Goal: Information Seeking & Learning: Learn about a topic

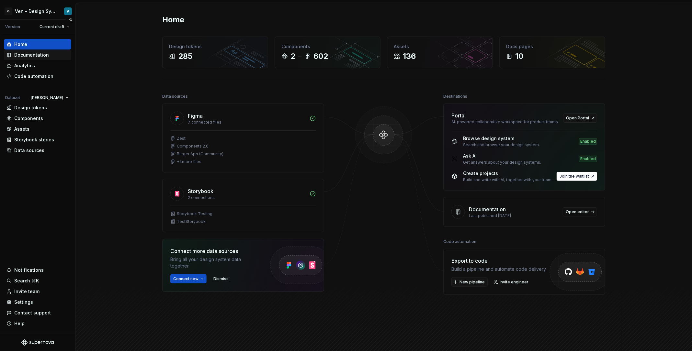
click at [40, 53] on div "Documentation" at bounding box center [31, 55] width 35 height 6
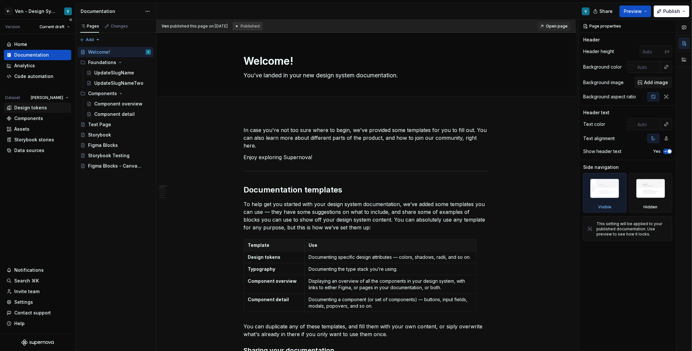
click at [41, 107] on div "Design tokens" at bounding box center [30, 108] width 33 height 6
type textarea "*"
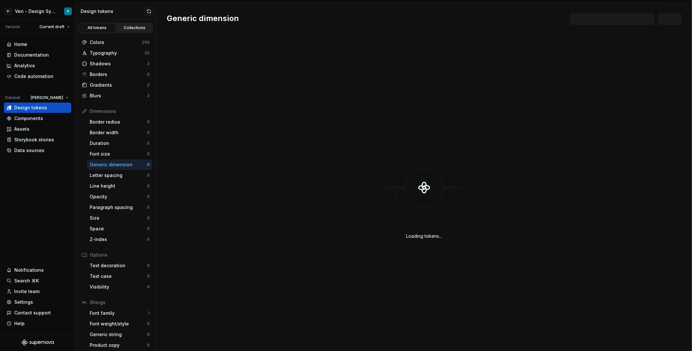
click at [128, 28] on div "Collections" at bounding box center [135, 27] width 32 height 5
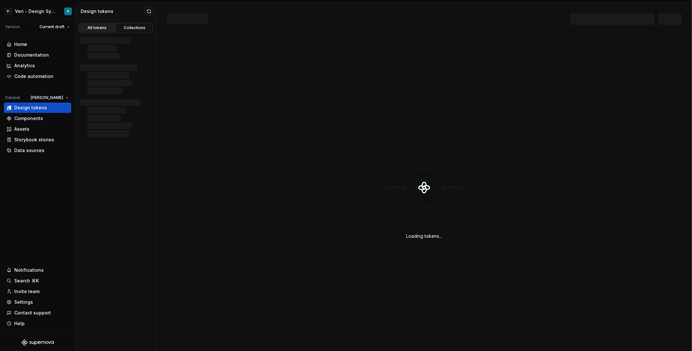
click at [95, 25] on div "All tokens" at bounding box center [97, 27] width 32 height 5
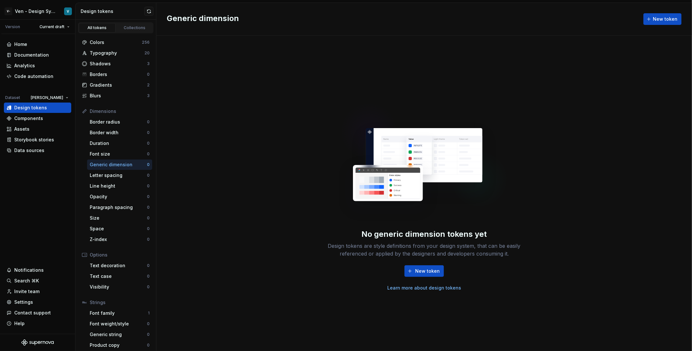
click at [438, 287] on link "Learn more about design tokens" at bounding box center [424, 288] width 74 height 6
